Goal: Navigation & Orientation: Find specific page/section

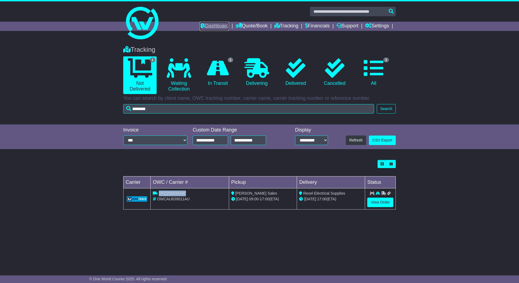
click at [209, 27] on link "Dashboard" at bounding box center [214, 26] width 29 height 9
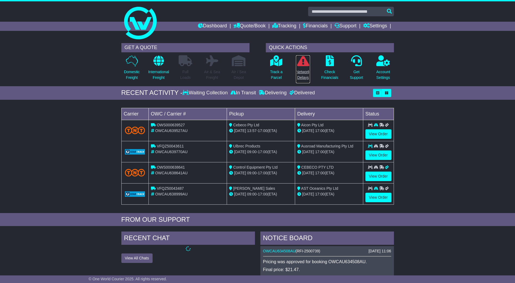
click at [307, 69] on p "Network Delays" at bounding box center [303, 74] width 14 height 11
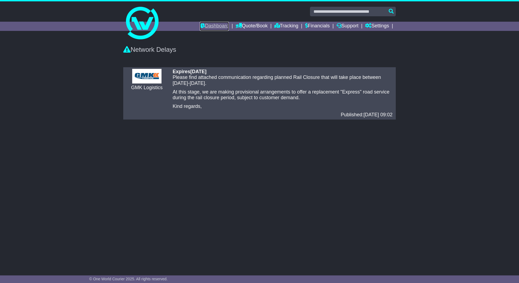
click at [214, 30] on link "Dashboard" at bounding box center [214, 26] width 29 height 9
